Goal: Find contact information: Find contact information

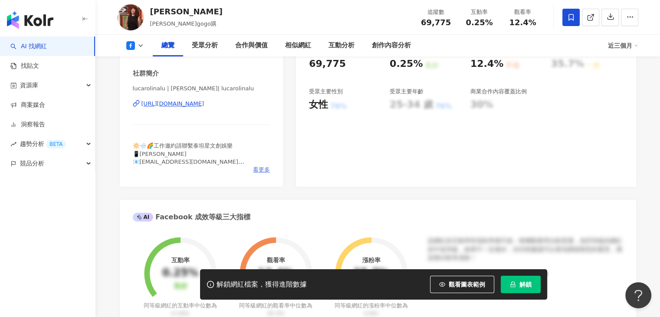
click at [257, 170] on span "看更多" at bounding box center [261, 170] width 17 height 8
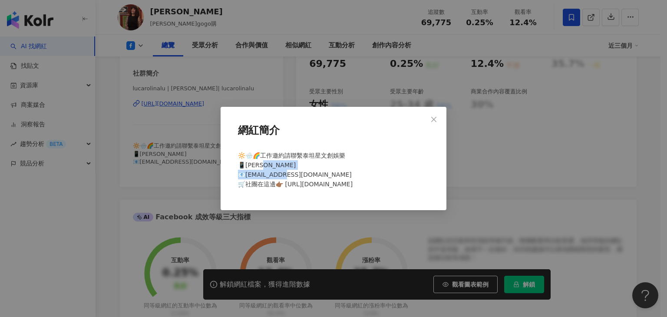
drag, startPoint x: 338, startPoint y: 178, endPoint x: 247, endPoint y: 177, distance: 91.6
click at [247, 177] on div "🔆🌧️🌈工作邀約請聯繫泰坦星文創娛樂 📱[PERSON_NAME] 📧[EMAIL_ADDRESS][DOMAIN_NAME] 🛒社團在這邊👉🏾 [URL][…" at bounding box center [333, 173] width 198 height 53
copy span "[EMAIL_ADDRESS][DOMAIN_NAME] 🛒社團在"
click at [431, 120] on icon "close" at bounding box center [433, 119] width 7 height 7
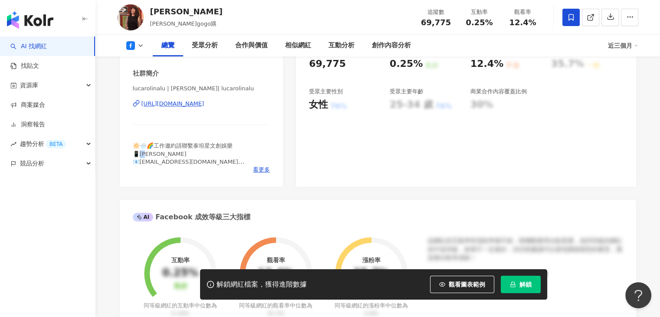
drag, startPoint x: 156, startPoint y: 155, endPoint x: 142, endPoint y: 155, distance: 14.8
click at [142, 155] on div "🔆🌧️🌈工作邀約請聯繫泰坦星文創娛樂 📱[PERSON_NAME] 📧[EMAIL_ADDRESS][DOMAIN_NAME] 🛒社團在這邊👉🏾 [URL][…" at bounding box center [202, 154] width 138 height 24
copy span "yu"
click at [204, 159] on span "🔆🌧️🌈工作邀約請聯繫泰坦星文創娛樂 📱[PERSON_NAME] 📧[EMAIL_ADDRESS][DOMAIN_NAME] 🛒社團在這邊👉🏾 [URL][…" at bounding box center [189, 157] width 112 height 30
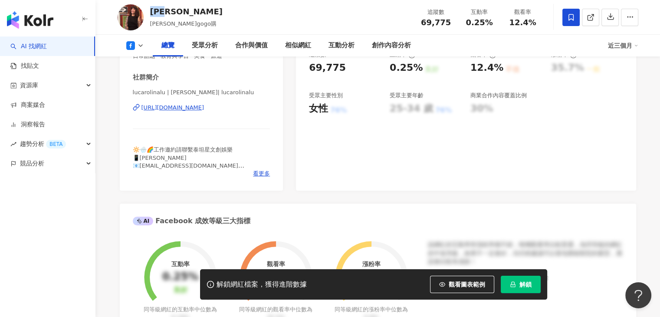
drag, startPoint x: 185, startPoint y: 6, endPoint x: 153, endPoint y: 9, distance: 31.8
click at [153, 9] on div "[PERSON_NAME] [PERSON_NAME]gogo購 追蹤數 69,775 互動率 0.25% 觀看率 12.4%" at bounding box center [378, 17] width 556 height 34
copy div "[PERSON_NAME]"
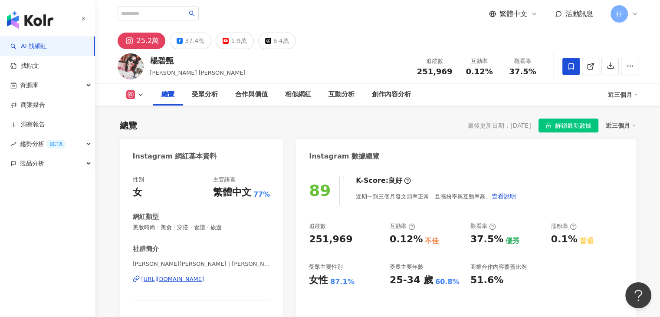
scroll to position [87, 0]
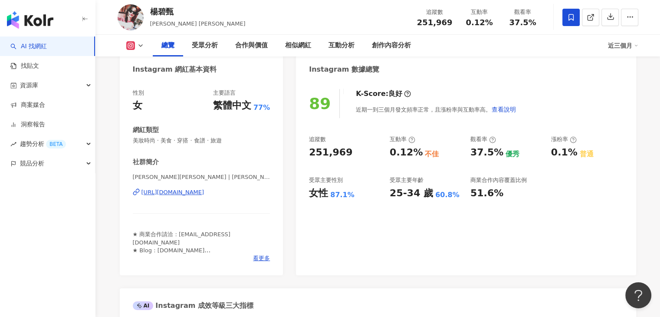
click at [270, 259] on div "性別 女 主要語言 繁體中文 77% 網紅類型 美妝時尚 · 美食 · 穿搭 · 食譜 · 旅遊 社群簡介 漢娜妞Hannah Yang | hannah_l…" at bounding box center [202, 177] width 164 height 195
click at [261, 263] on div "性別 女 主要語言 繁體中文 77% 網紅類型 美妝時尚 · 美食 · 穿搭 · 食譜 · 旅遊 社群簡介 漢娜妞Hannah Yang | hannah_l…" at bounding box center [202, 177] width 164 height 195
click at [261, 259] on span "看更多" at bounding box center [261, 258] width 17 height 8
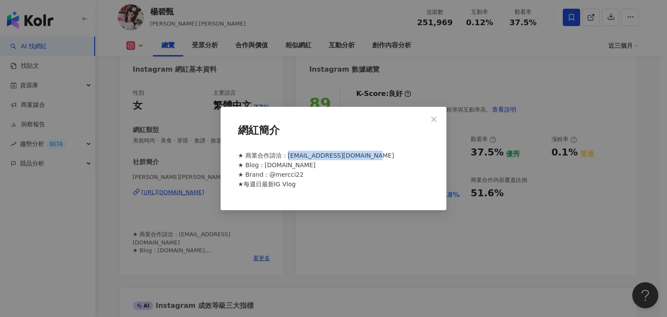
drag, startPoint x: 375, startPoint y: 157, endPoint x: 287, endPoint y: 159, distance: 87.7
click at [287, 159] on div "★ 商業合作請洽 : pia1984121318@hotmail.com ★ Blog : www.hannah.tw ★ Brand : @mercci22…" at bounding box center [333, 173] width 198 height 53
copy span "pia1984121318@hotmail.com"
click at [431, 122] on button "Close" at bounding box center [433, 119] width 17 height 17
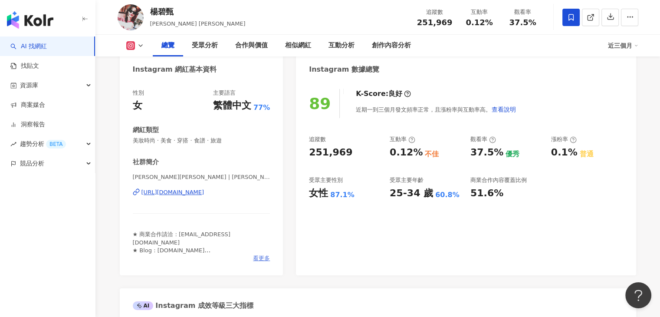
click at [264, 254] on span "看更多" at bounding box center [261, 258] width 17 height 8
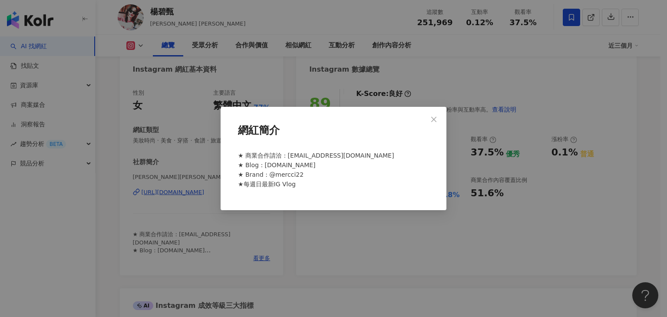
click at [375, 230] on div "網紅簡介 ★ 商業合作請洽 : pia1984121318@hotmail.com ★ Blog : www.hannah.tw ★ Brand : @mer…" at bounding box center [333, 158] width 667 height 317
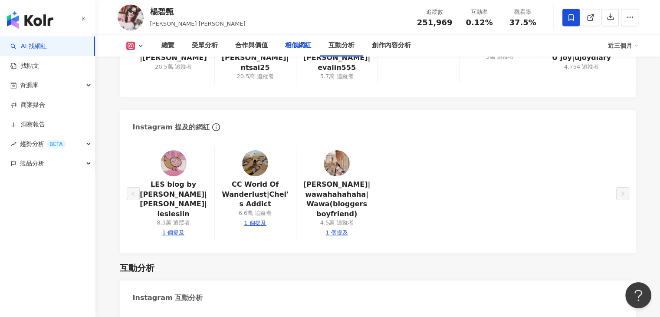
scroll to position [0, 0]
